Goal: Check status

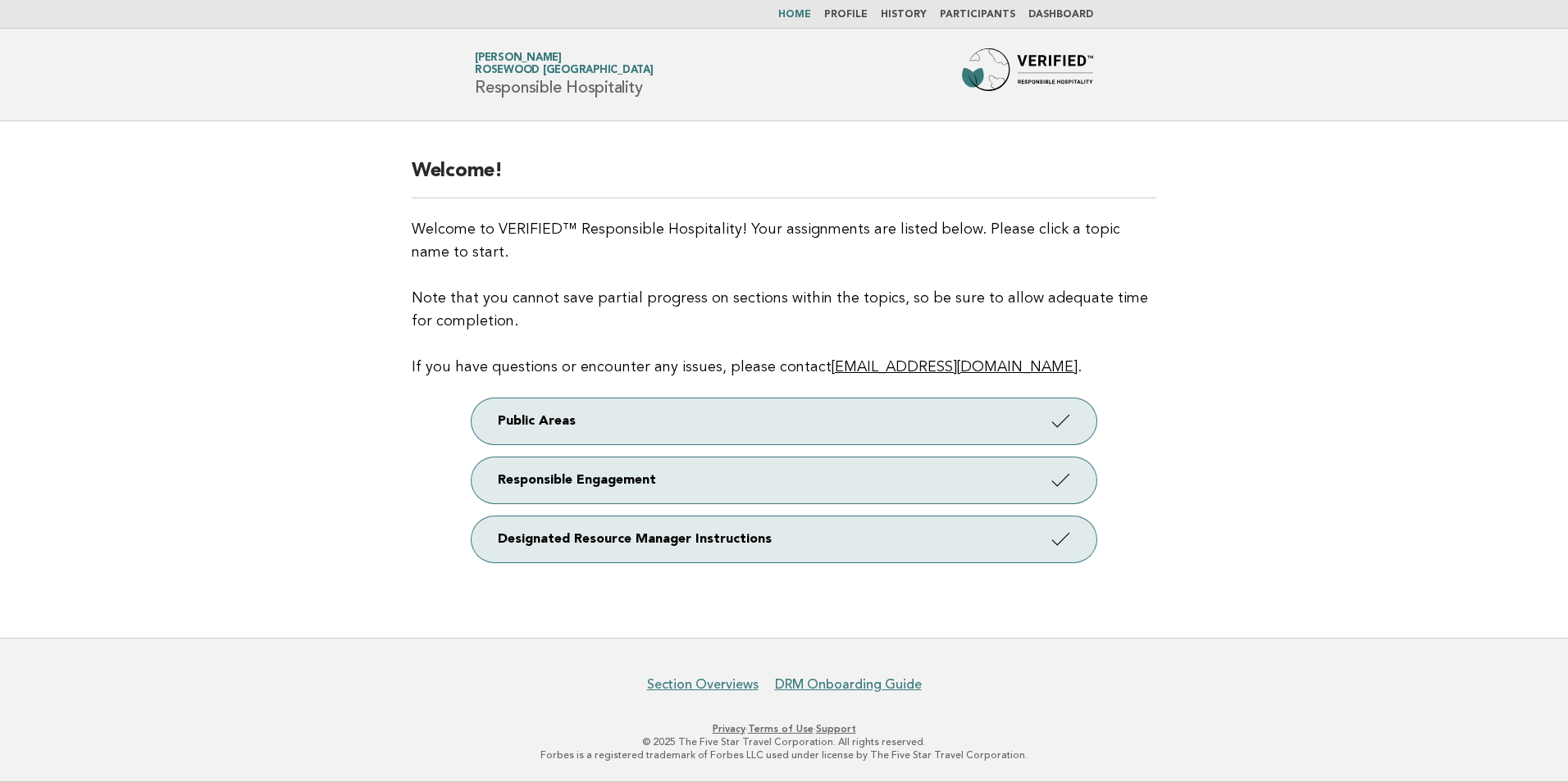
click at [1056, 10] on link "Dashboard" at bounding box center [1061, 15] width 65 height 10
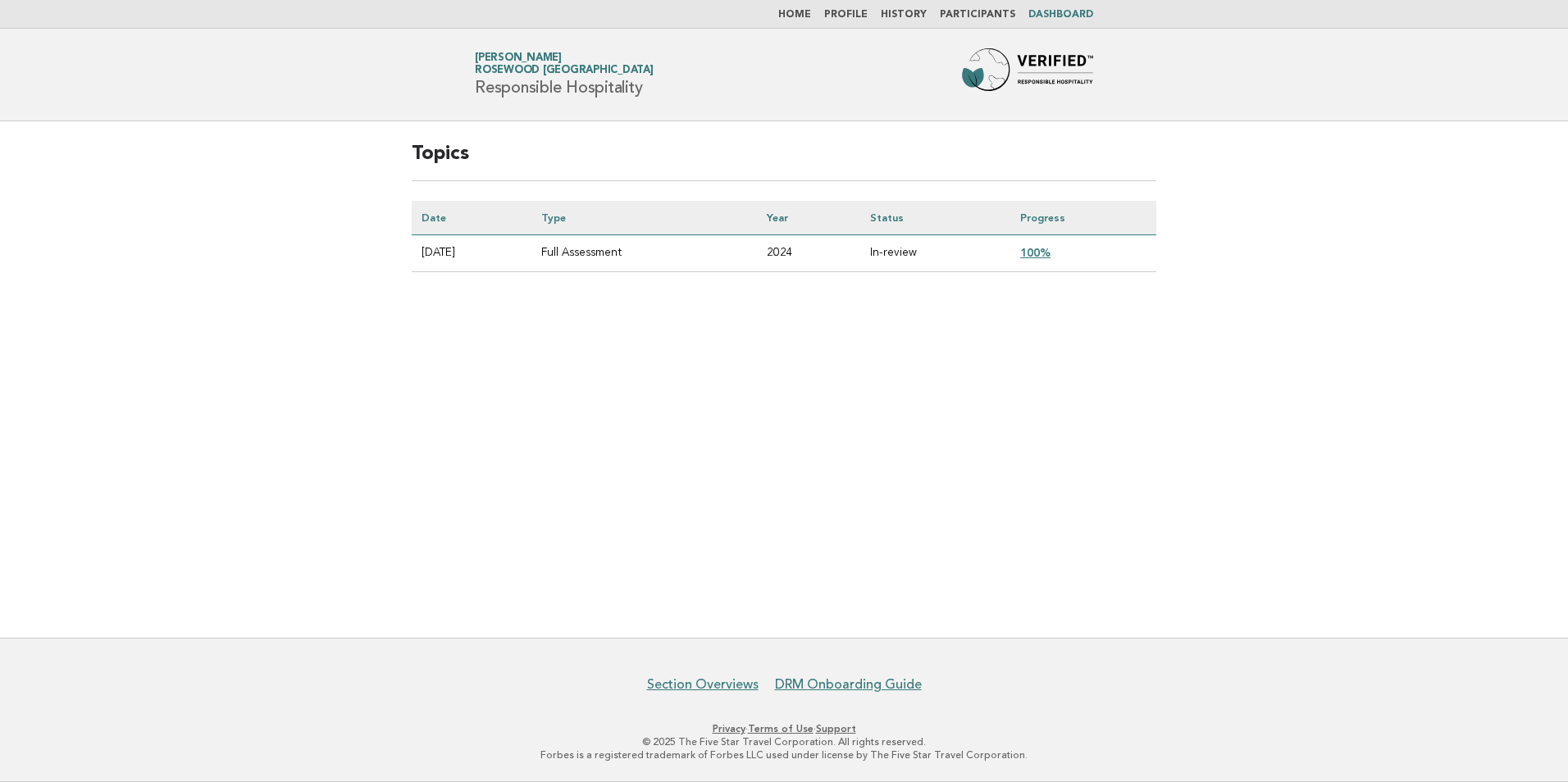
click at [1041, 254] on link "100%" at bounding box center [1036, 252] width 30 height 13
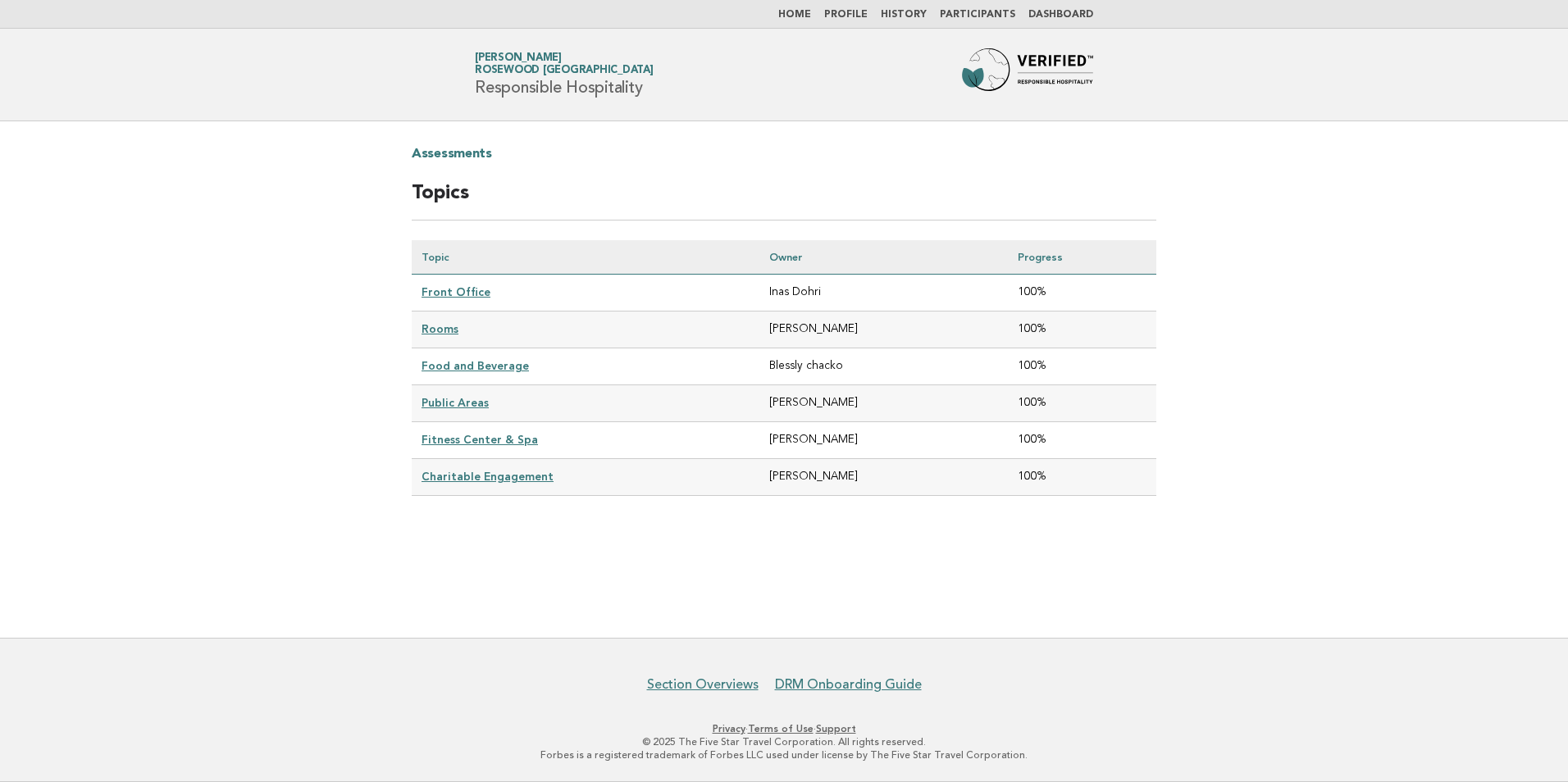
click at [491, 526] on div "Assessments Topics Topic Owner Progress Front Office Inas Dohri 100% Rooms [PER…" at bounding box center [784, 332] width 784 height 421
